Goal: Information Seeking & Learning: Learn about a topic

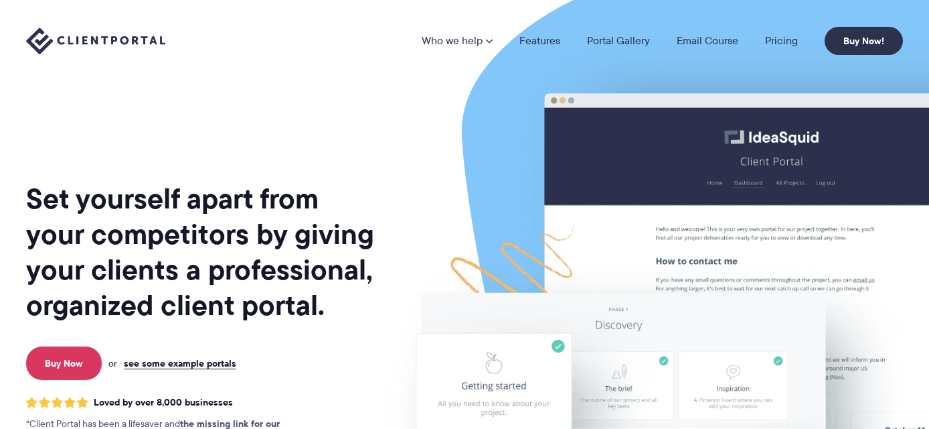
click at [783, 37] on link "Pricing" at bounding box center [781, 40] width 33 height 11
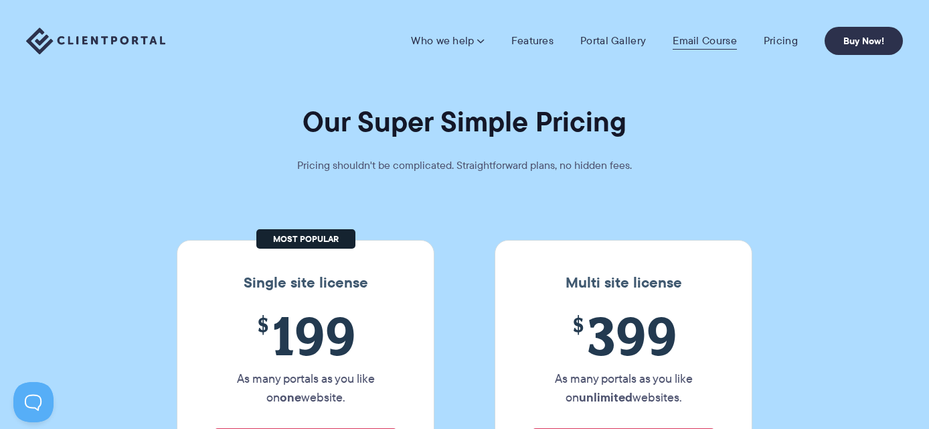
click at [702, 39] on link "Email Course" at bounding box center [705, 40] width 64 height 13
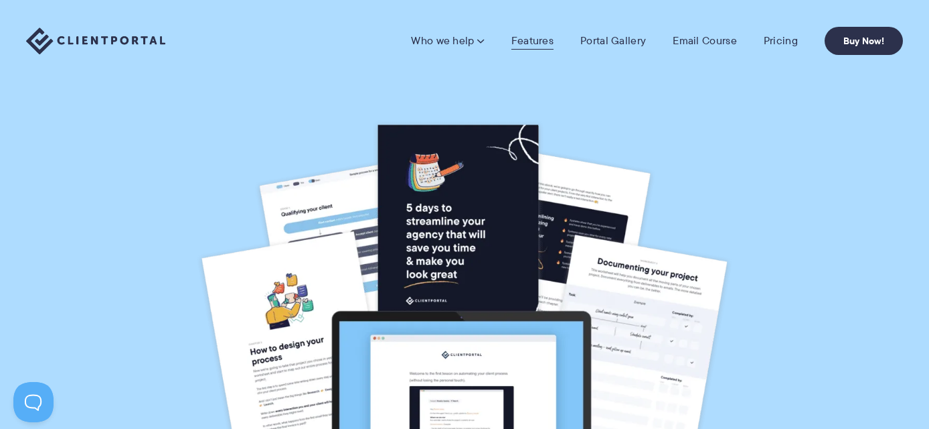
click at [533, 44] on link "Features" at bounding box center [533, 40] width 42 height 13
